Goal: Information Seeking & Learning: Learn about a topic

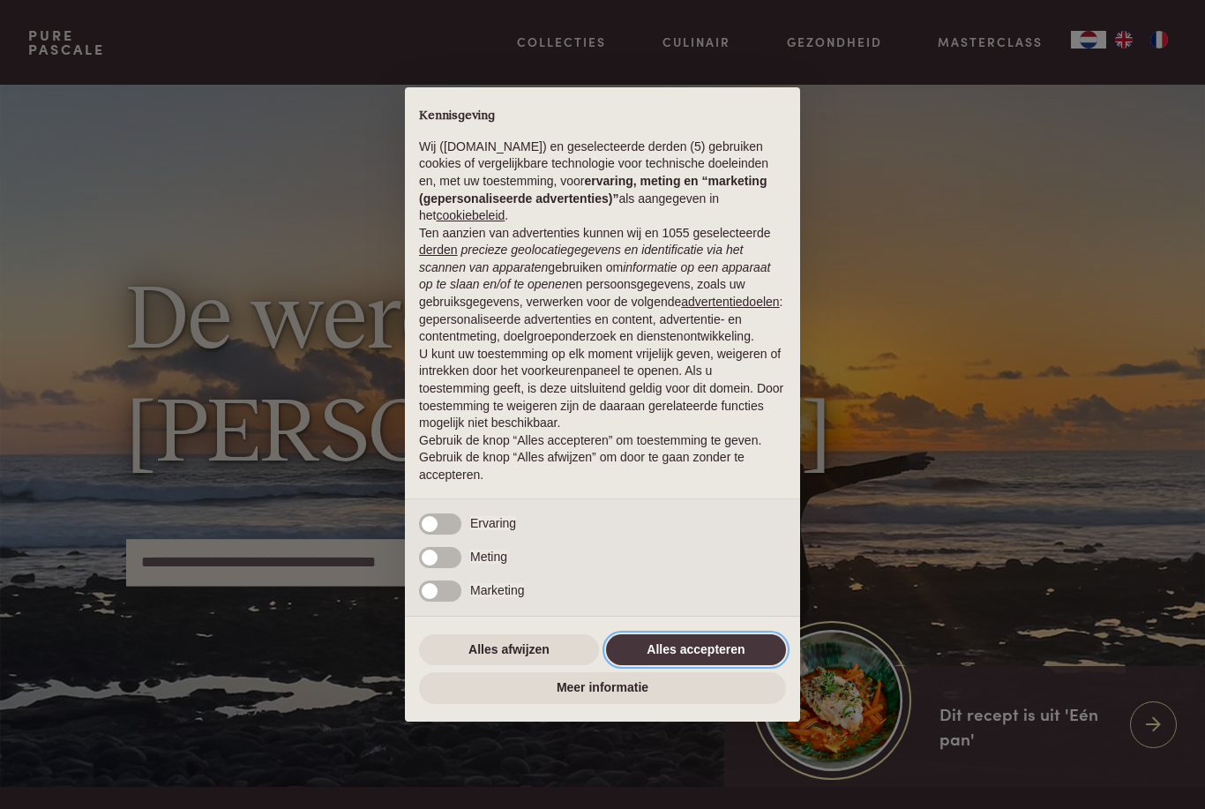
click at [696, 648] on button "Alles accepteren" at bounding box center [696, 650] width 180 height 32
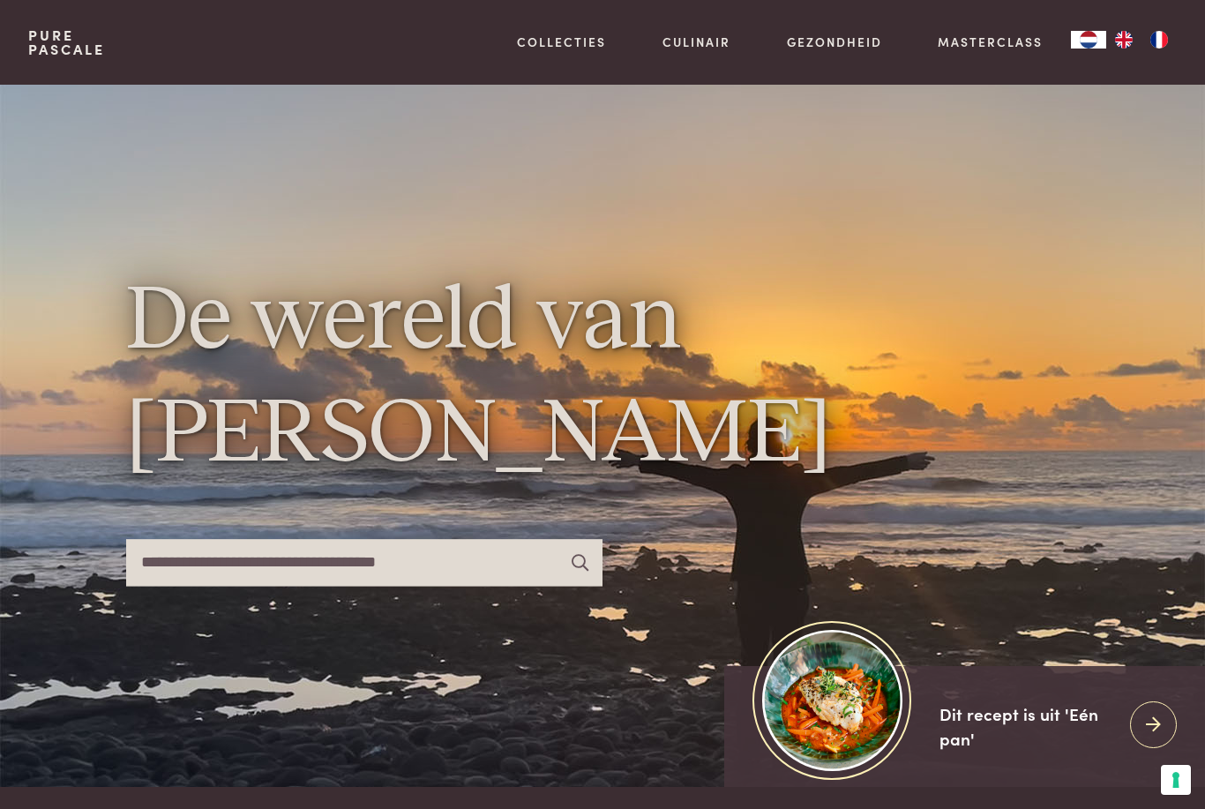
click at [1162, 35] on img "FR" at bounding box center [1159, 40] width 21 height 18
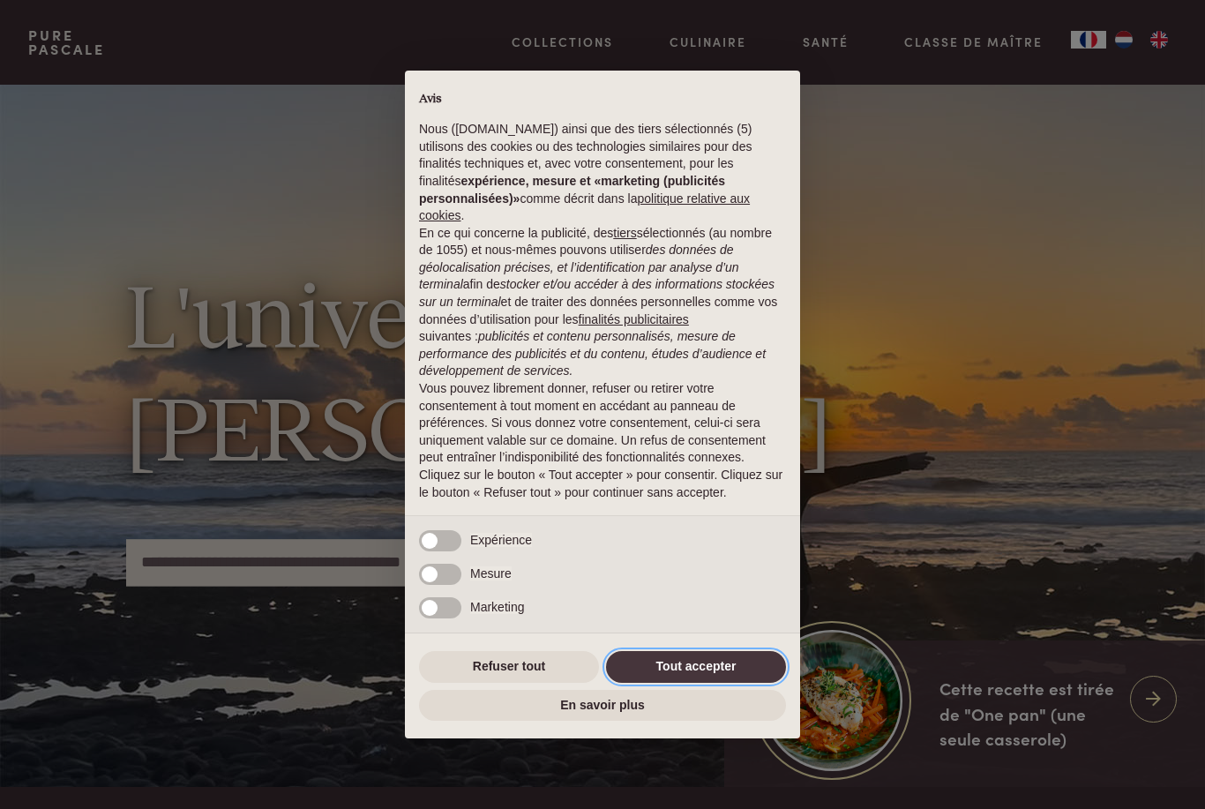
click at [677, 665] on button "Tout accepter" at bounding box center [696, 667] width 180 height 32
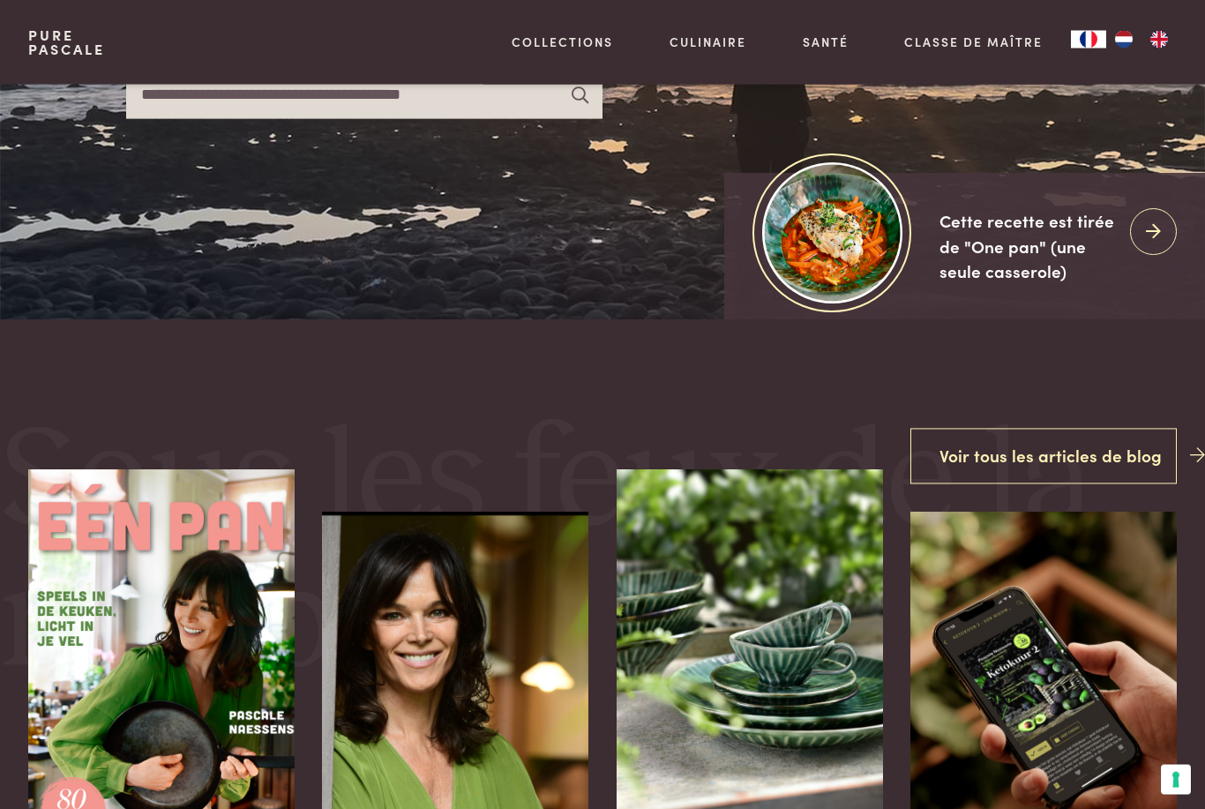
scroll to position [468, 0]
click at [538, 198] on link "Recettes" at bounding box center [653, 191] width 299 height 19
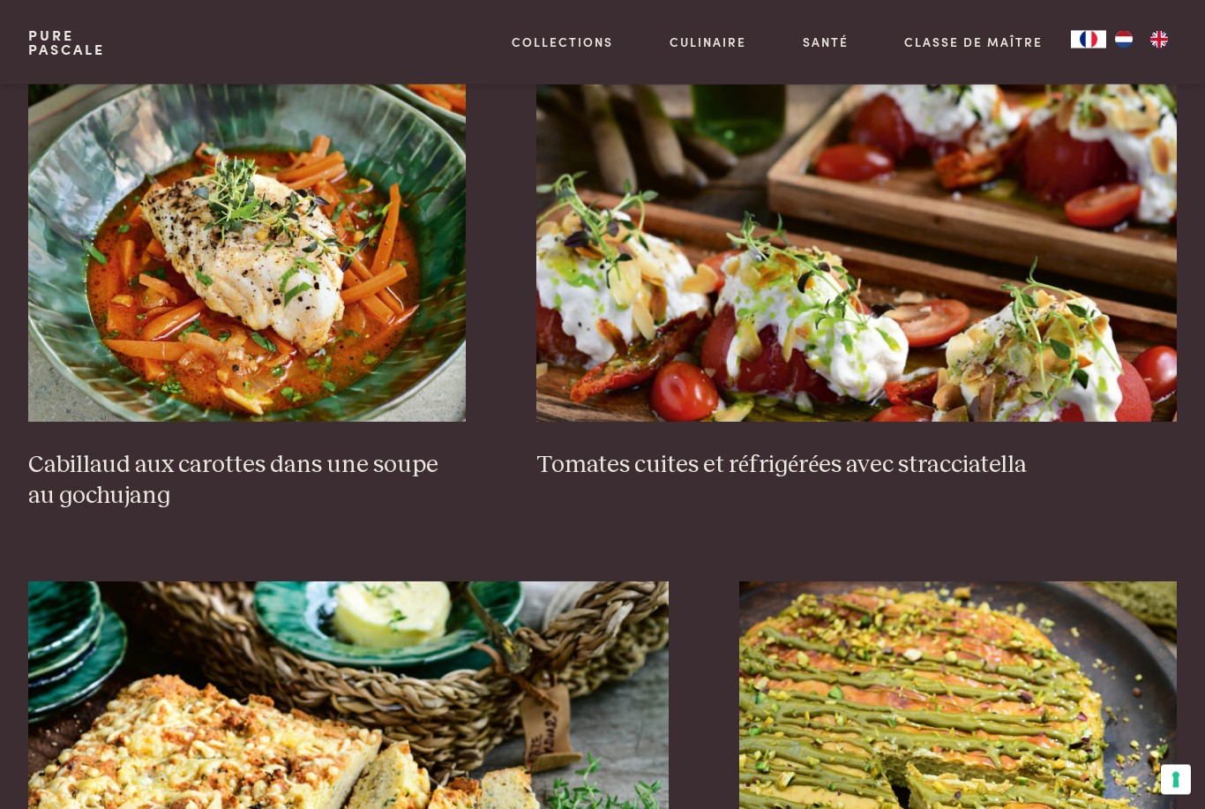
scroll to position [1090, 0]
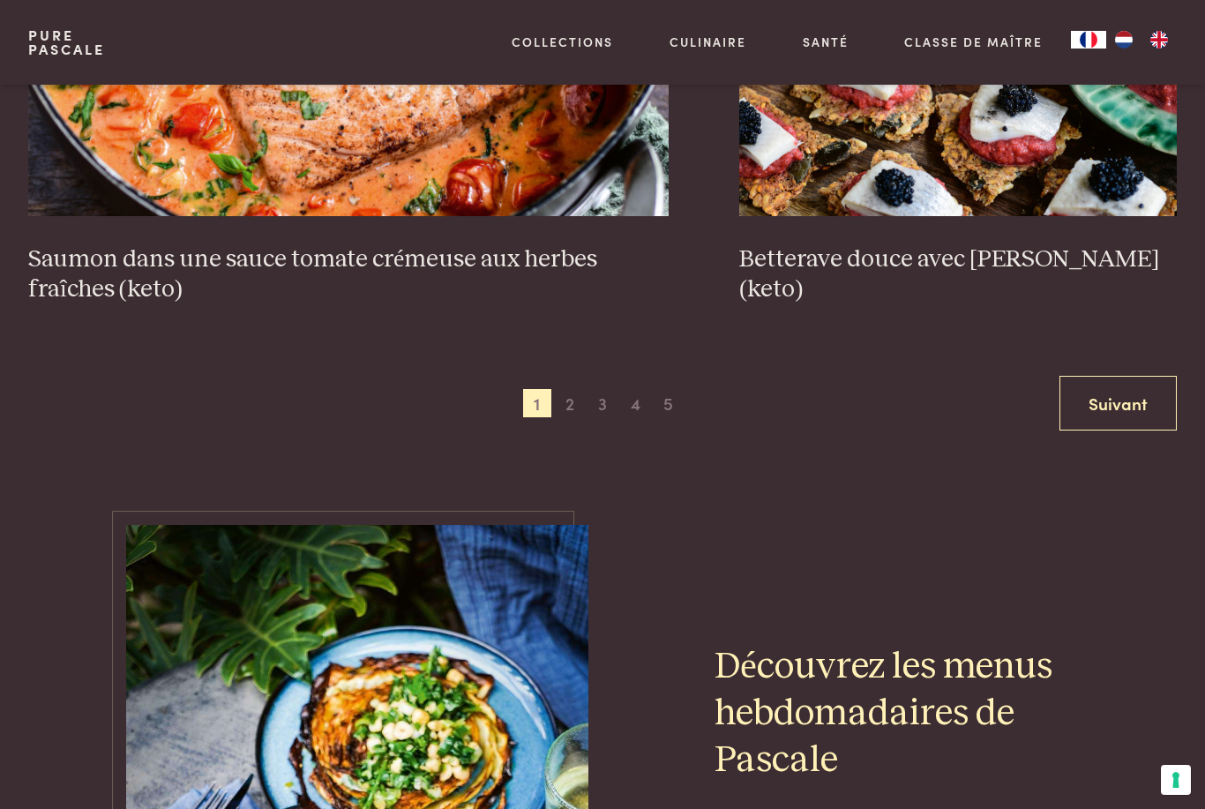
click at [1110, 388] on link "Suivant" at bounding box center [1117, 404] width 117 height 56
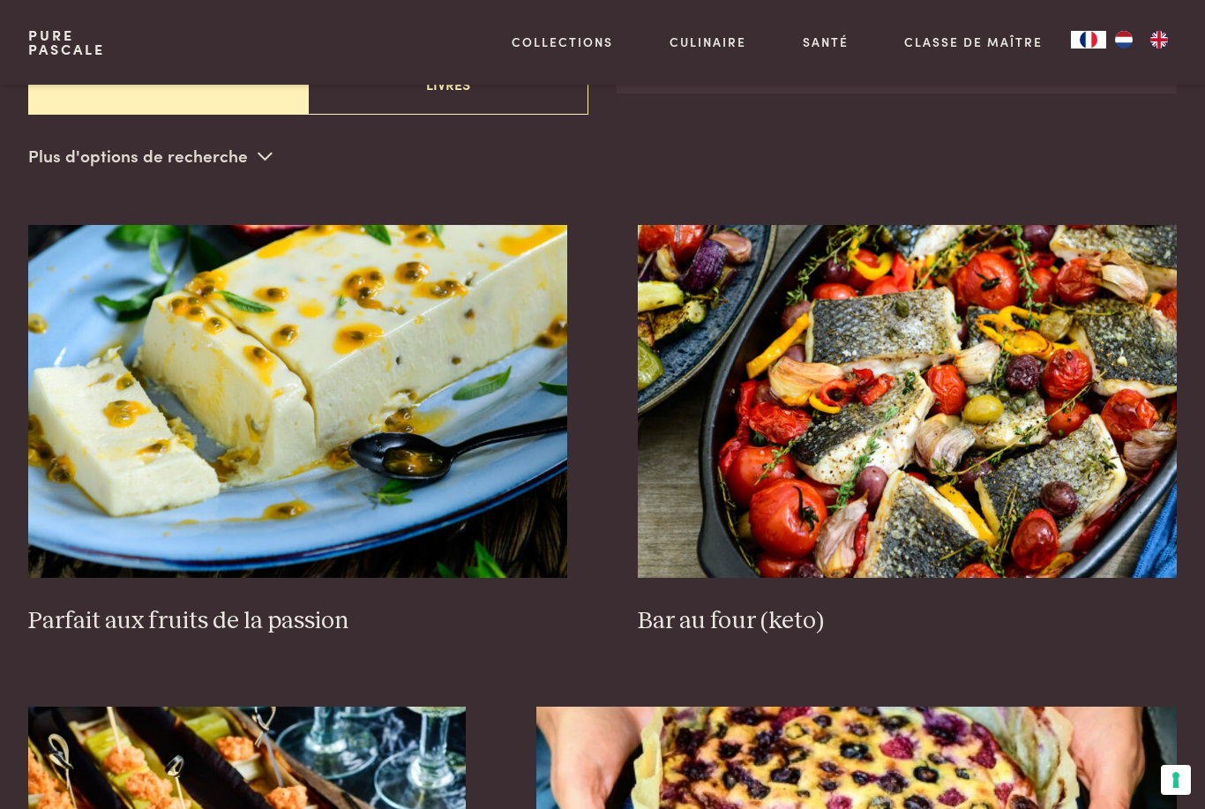
scroll to position [451, 0]
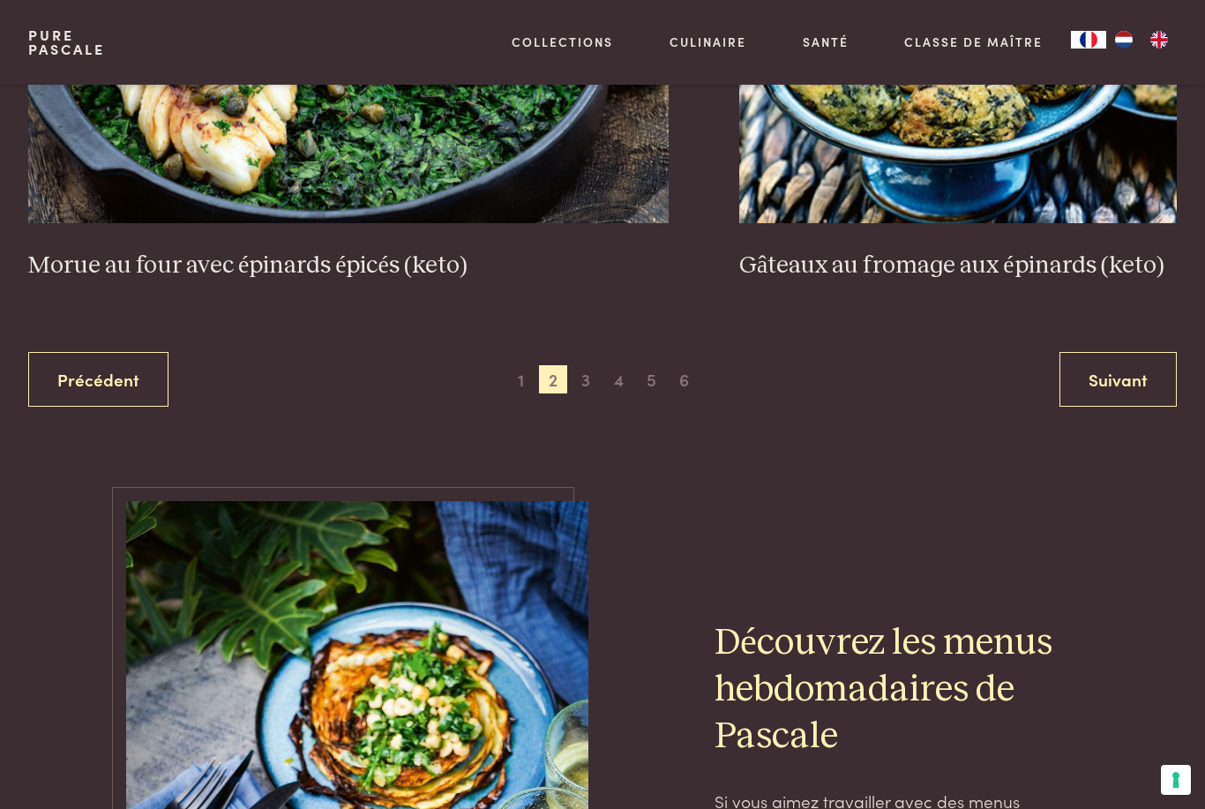
click at [1128, 366] on link "Suivant" at bounding box center [1117, 380] width 117 height 56
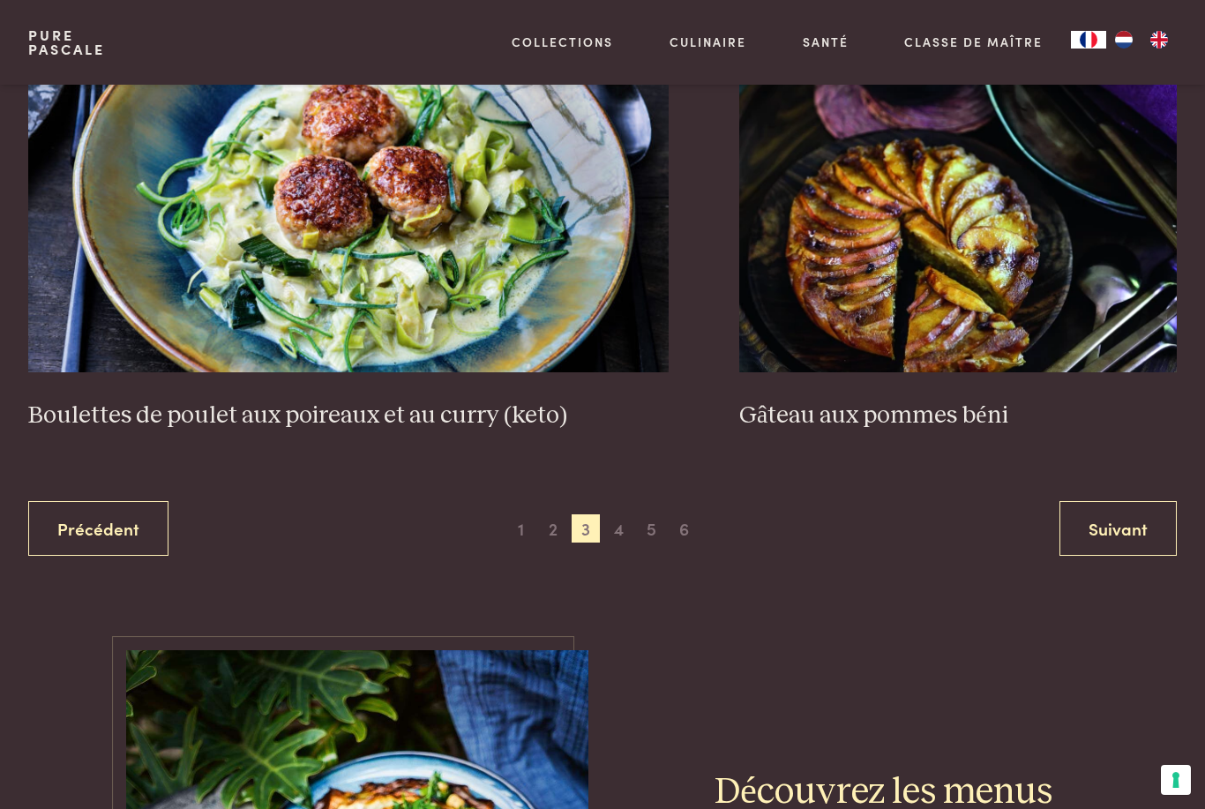
scroll to position [3274, 0]
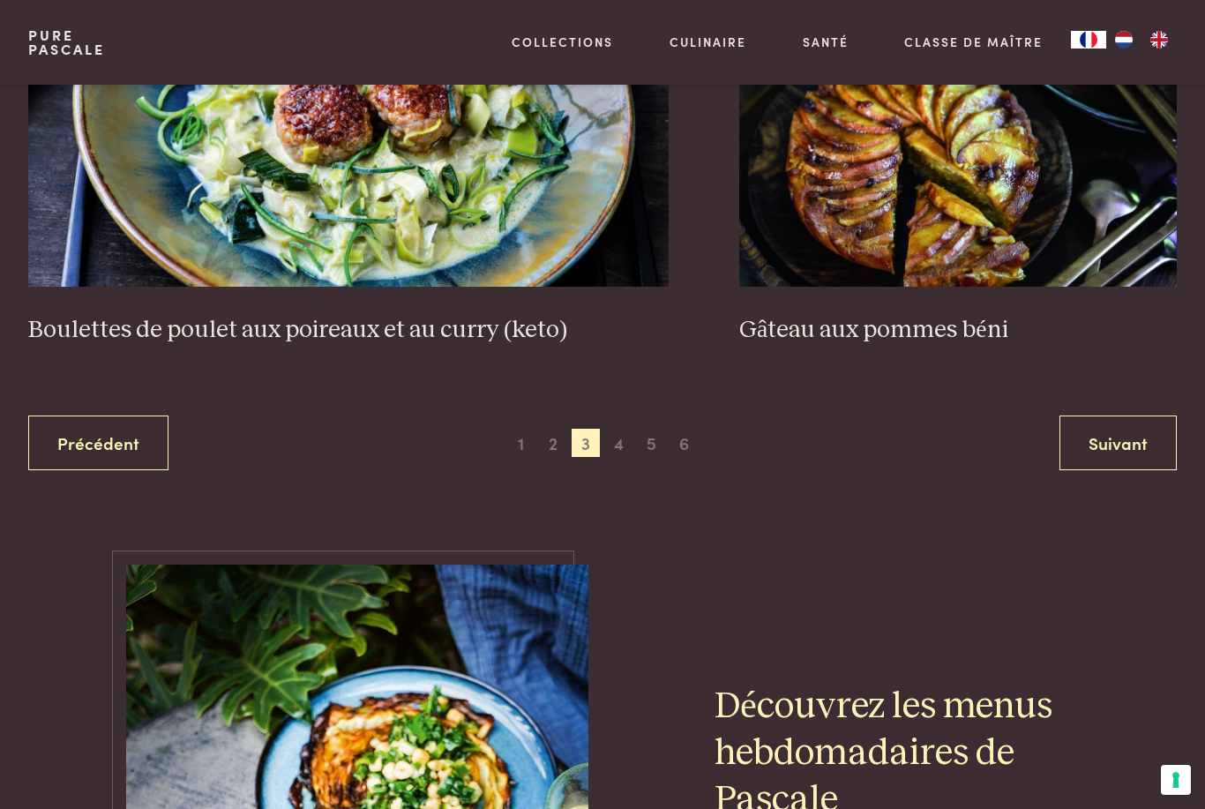
click at [1142, 430] on link "Suivant" at bounding box center [1117, 443] width 117 height 56
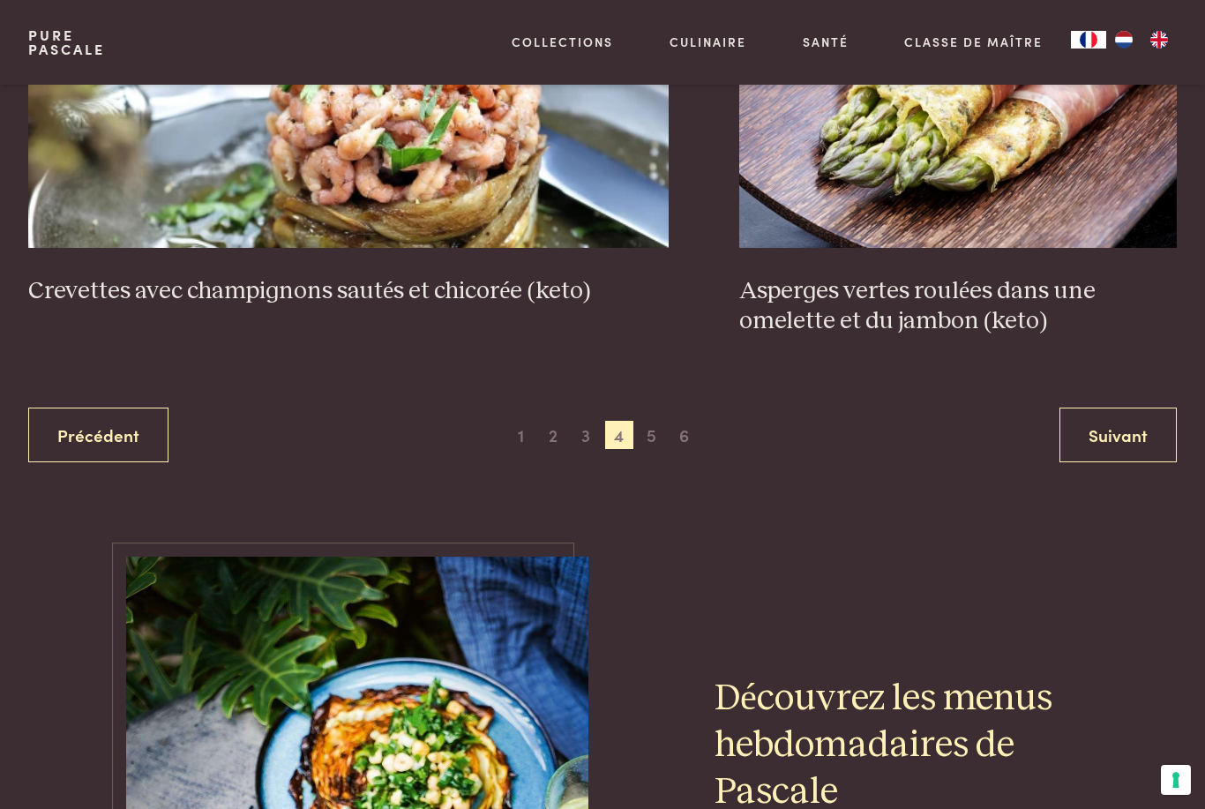
click at [1131, 436] on link "Suivant" at bounding box center [1117, 436] width 117 height 56
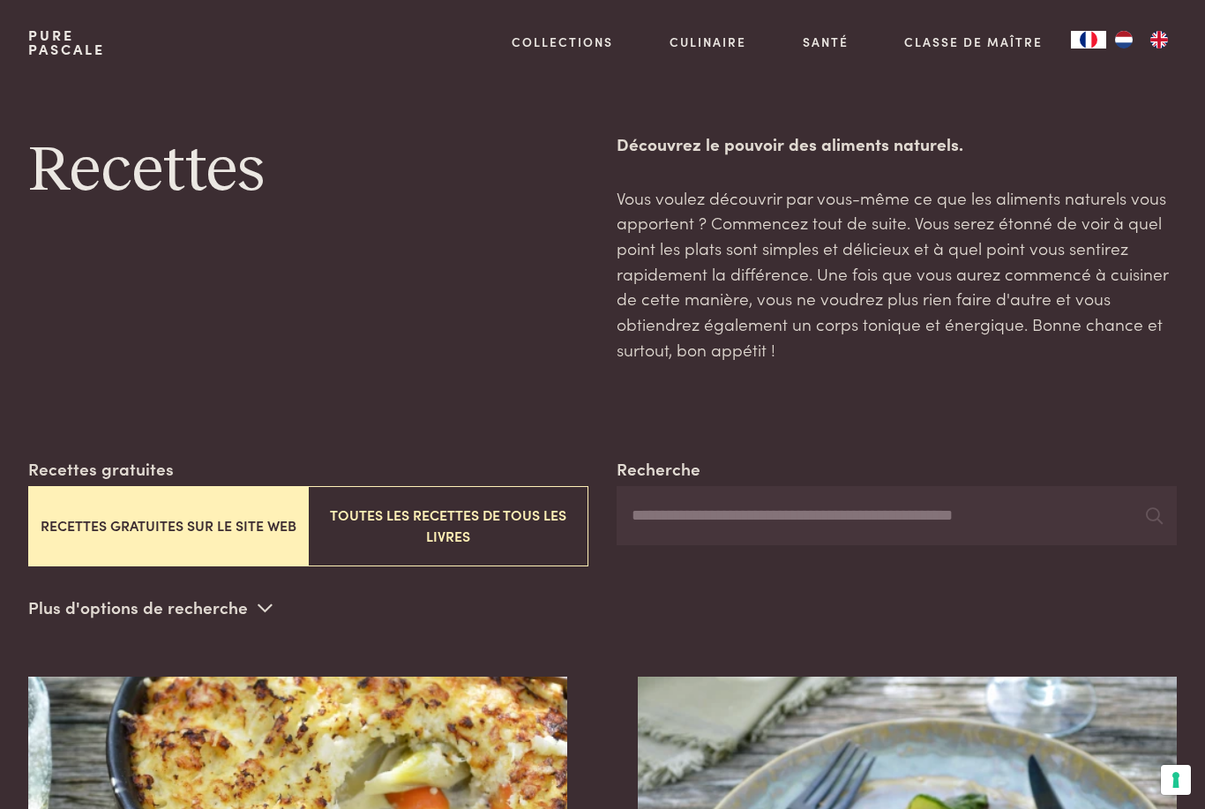
click at [717, 528] on input "Recherche" at bounding box center [897, 516] width 560 height 60
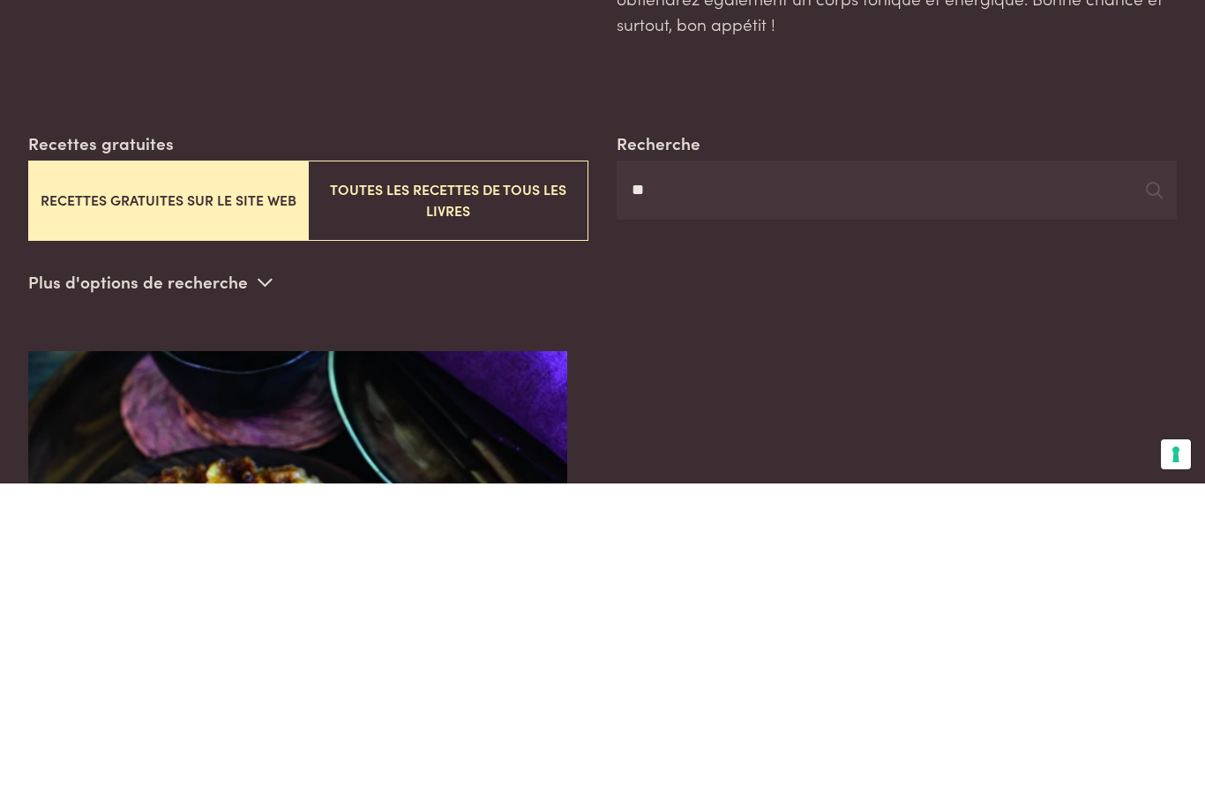
type input "*"
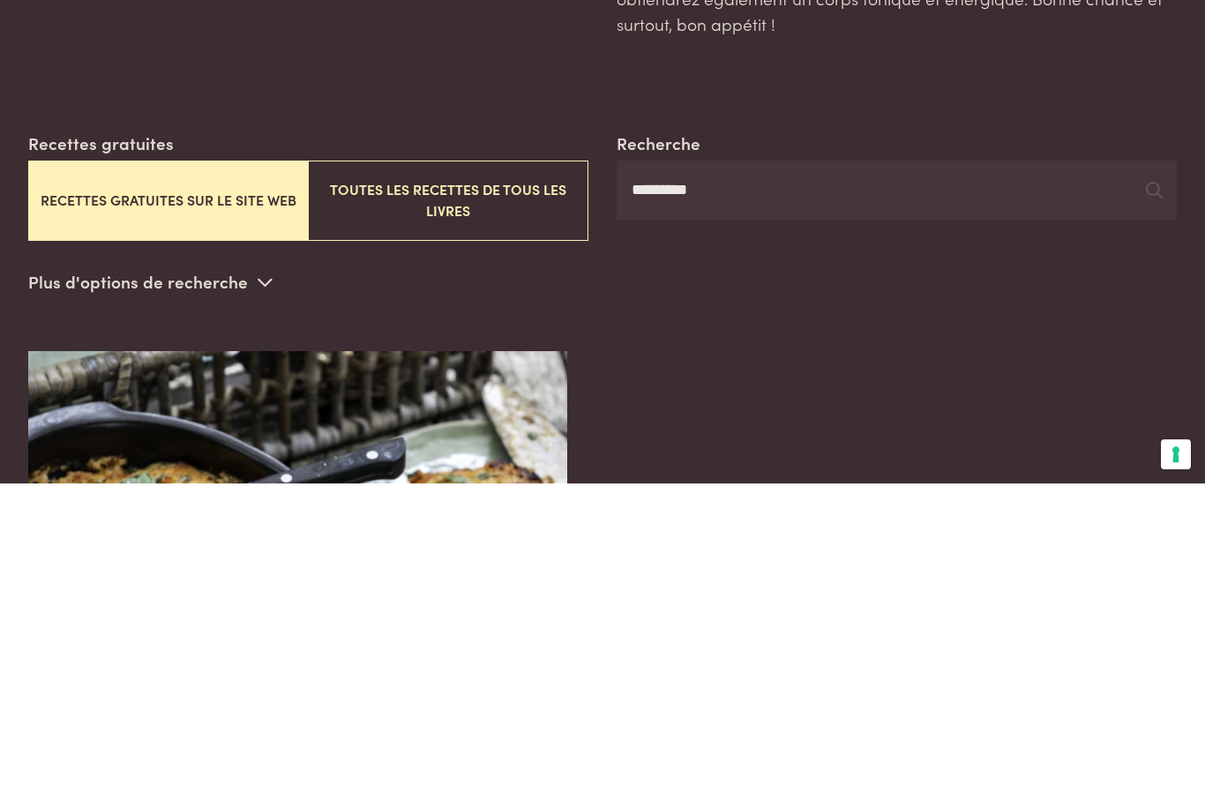
type input "*********"
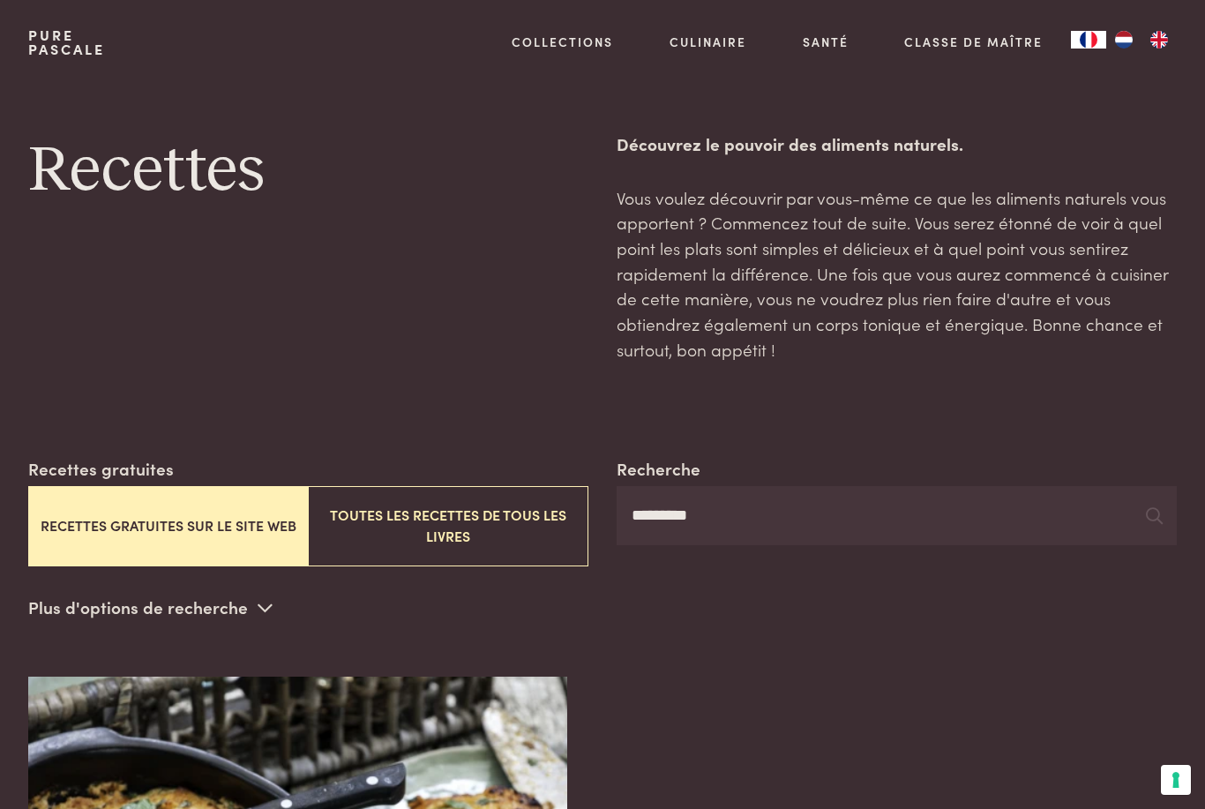
click at [531, 194] on link "Recettes" at bounding box center [653, 191] width 299 height 19
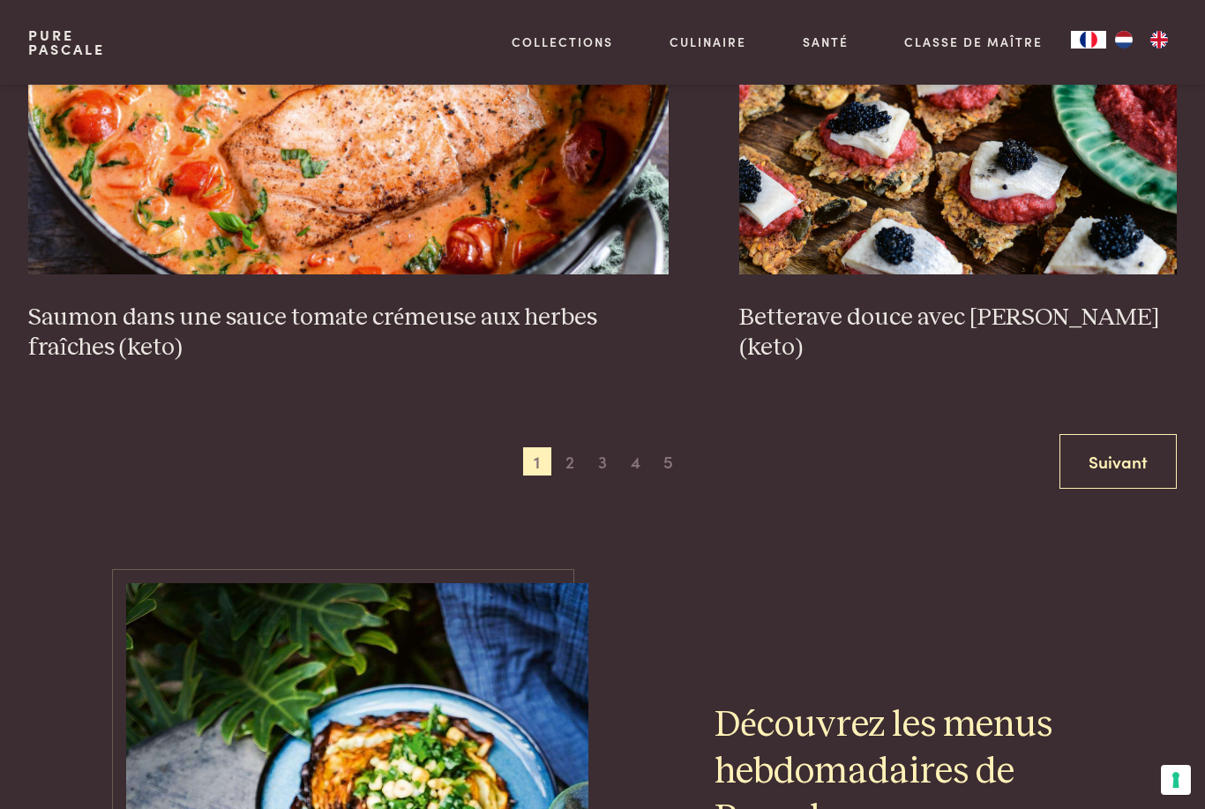
click at [563, 454] on span "2" at bounding box center [570, 461] width 28 height 28
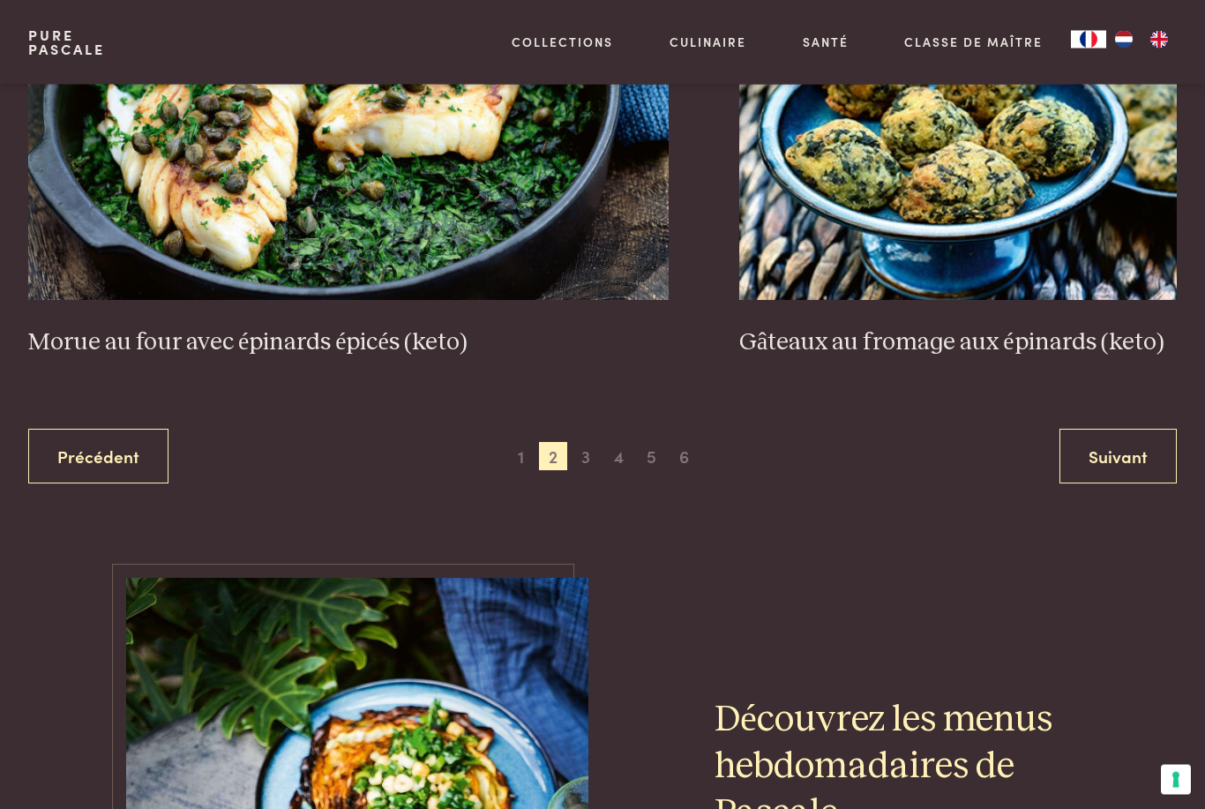
scroll to position [3212, 0]
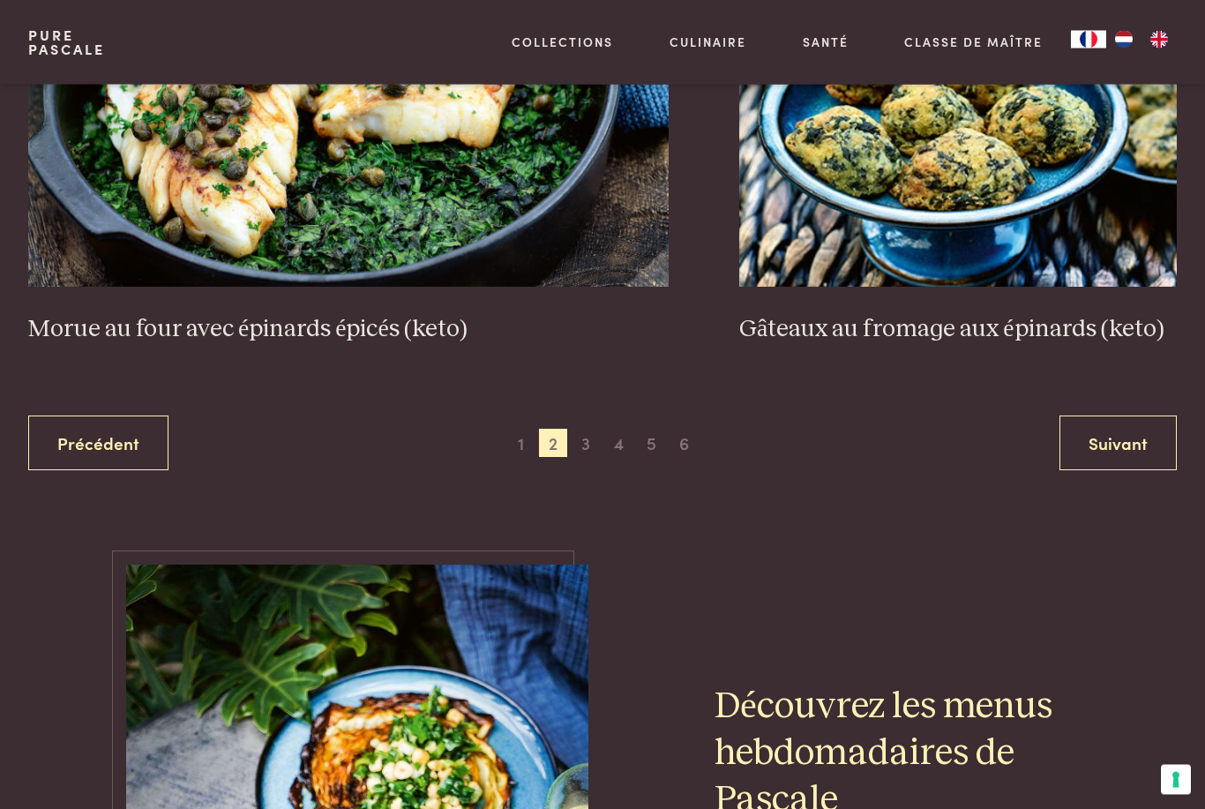
click at [589, 430] on span "3" at bounding box center [586, 444] width 28 height 28
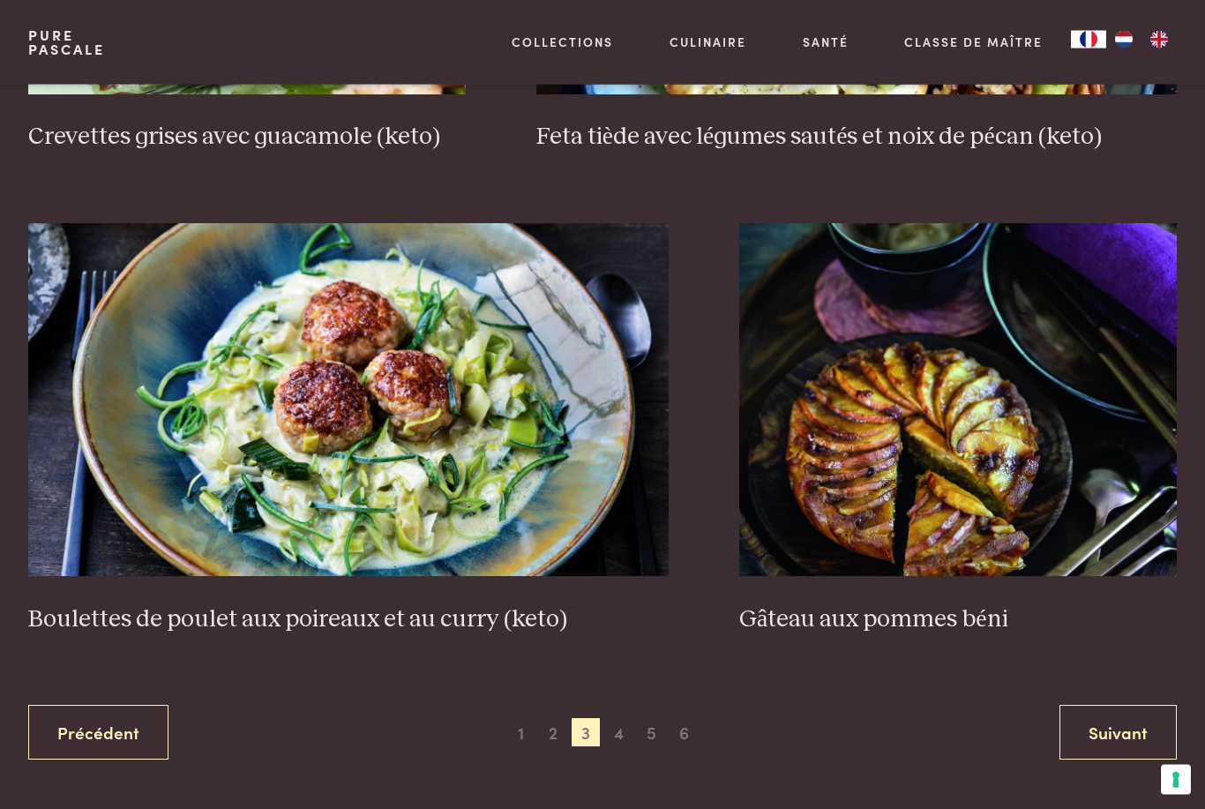
scroll to position [2990, 0]
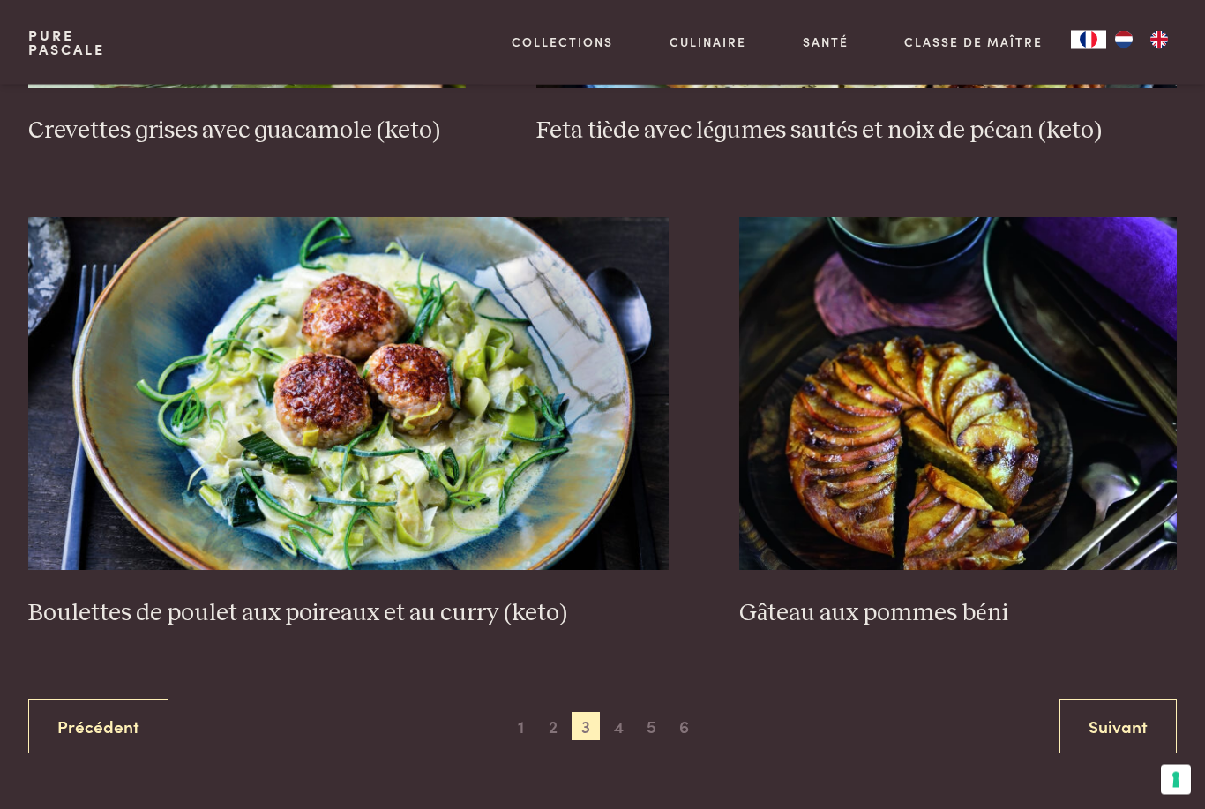
click at [622, 713] on span "4" at bounding box center [619, 727] width 28 height 28
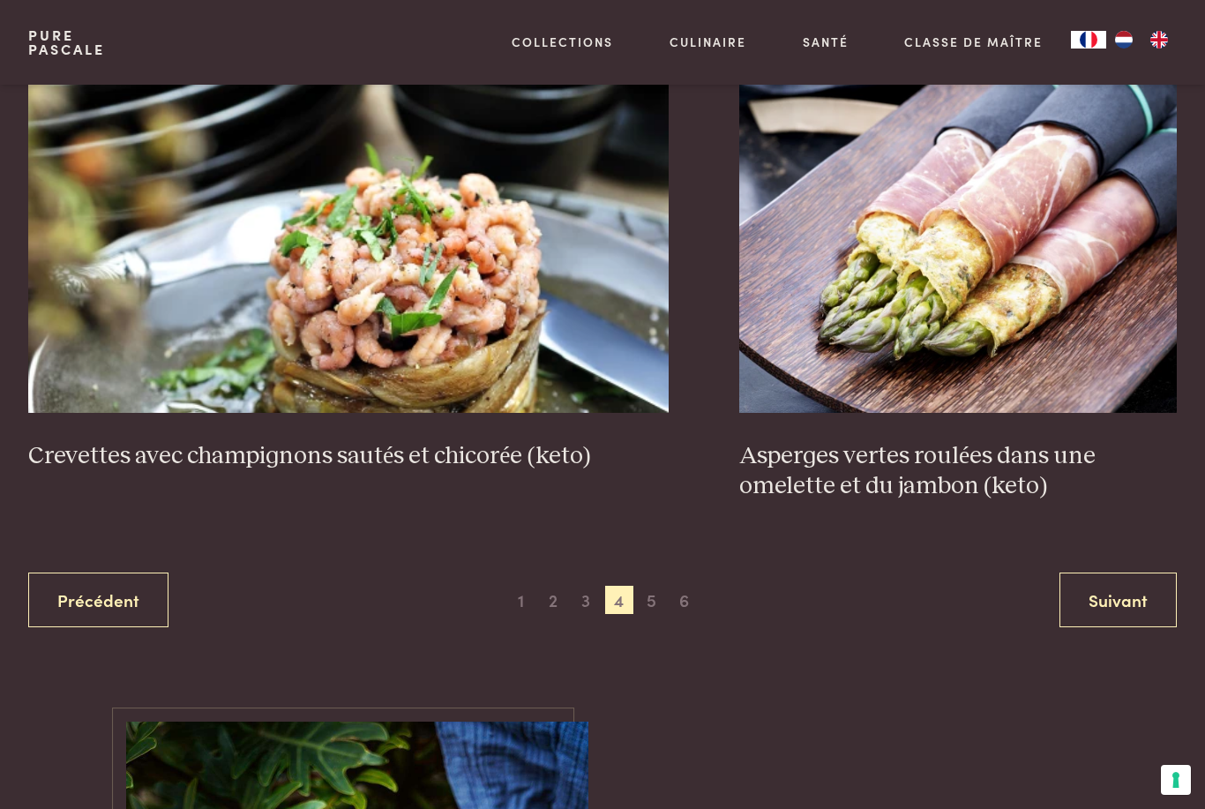
click at [652, 595] on span "5" at bounding box center [652, 600] width 28 height 28
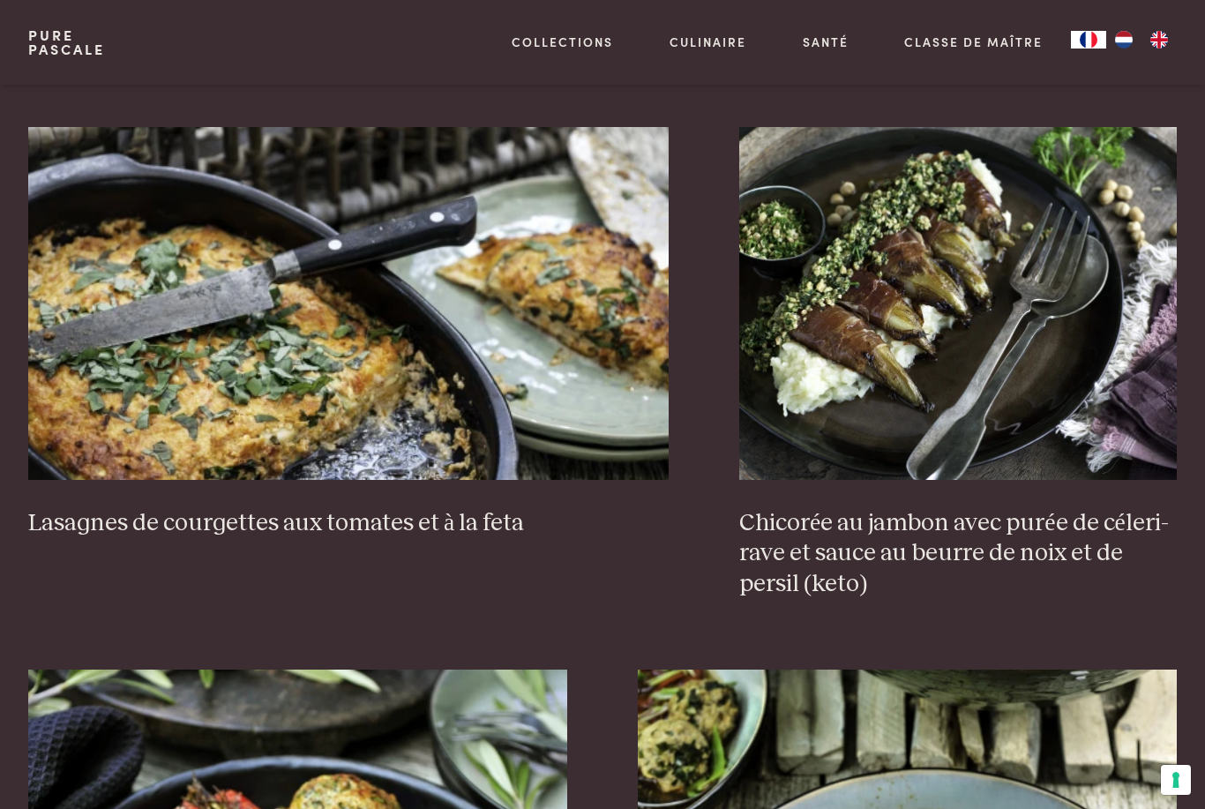
scroll to position [1545, 0]
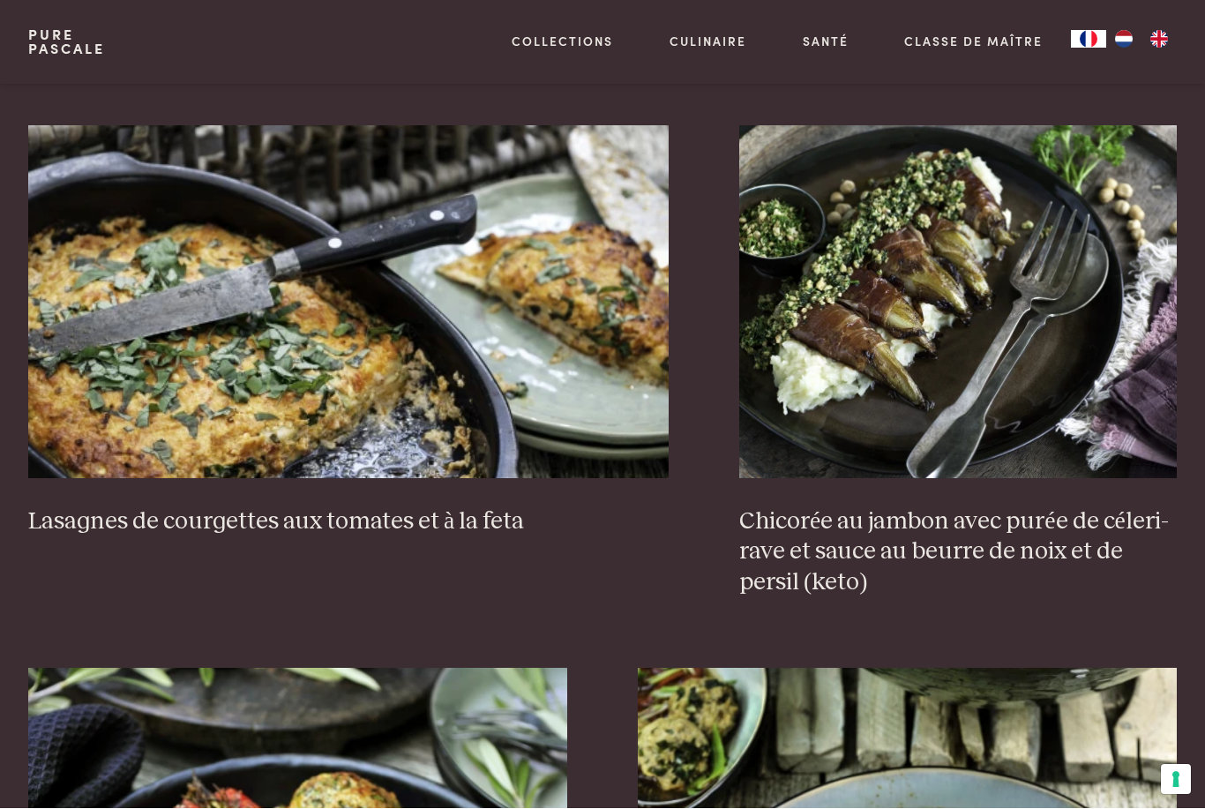
click at [302, 375] on img at bounding box center [348, 302] width 640 height 353
click at [345, 317] on img at bounding box center [348, 302] width 640 height 353
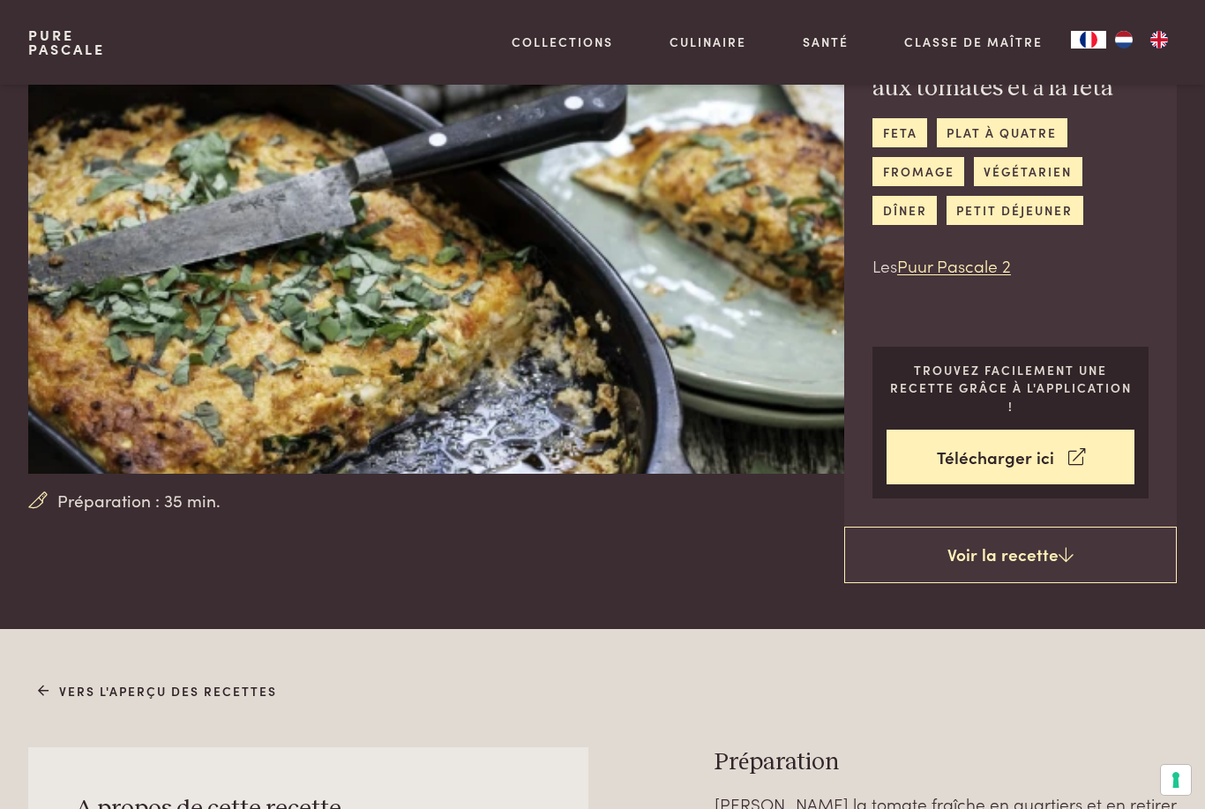
scroll to position [93, 0]
